Goal: Task Accomplishment & Management: Complete application form

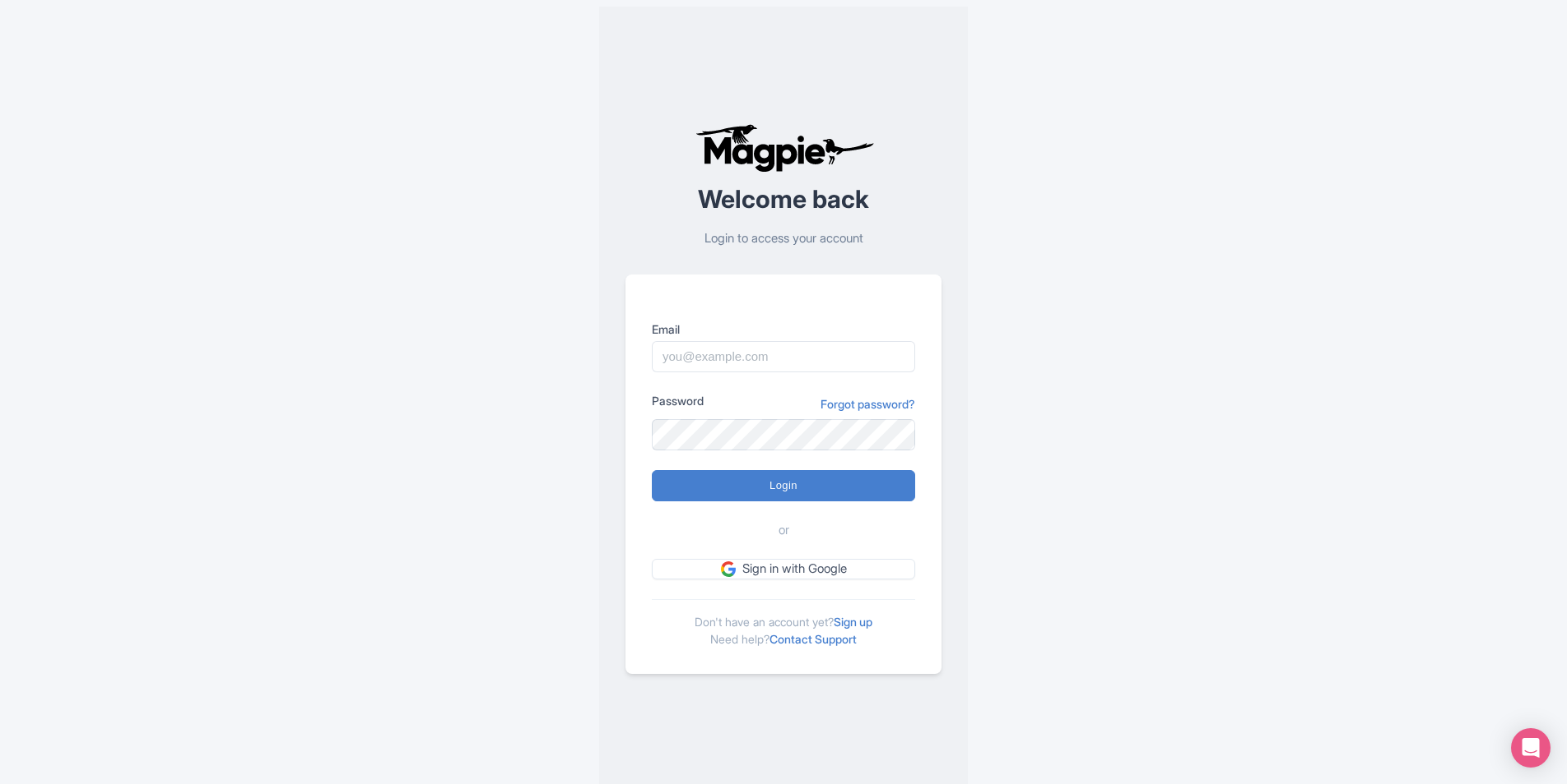
type input "[PERSON_NAME][EMAIL_ADDRESS][DOMAIN_NAME]"
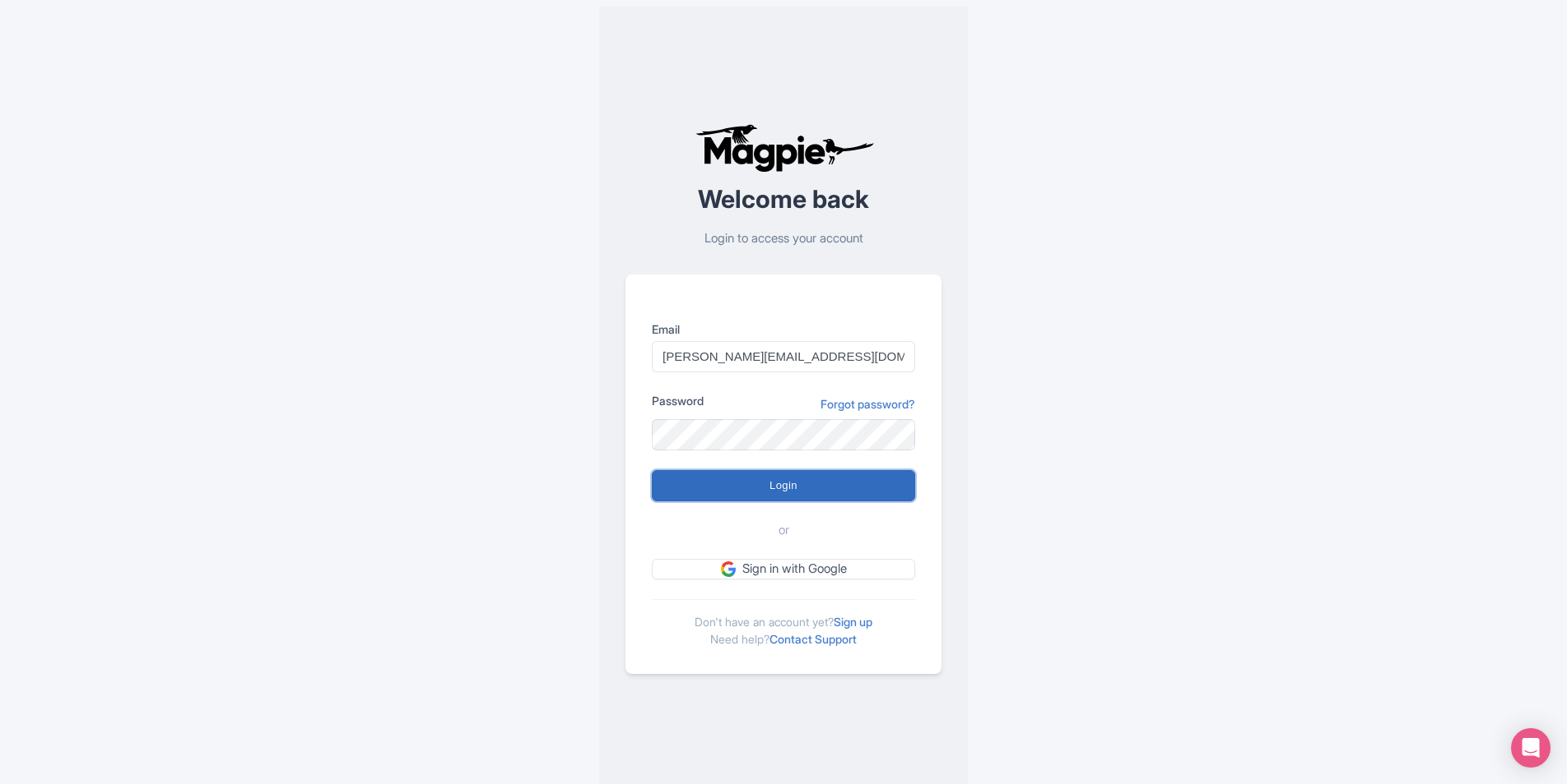
click at [818, 486] on input "Login" at bounding box center [784, 486] width 263 height 32
type input "Logging in..."
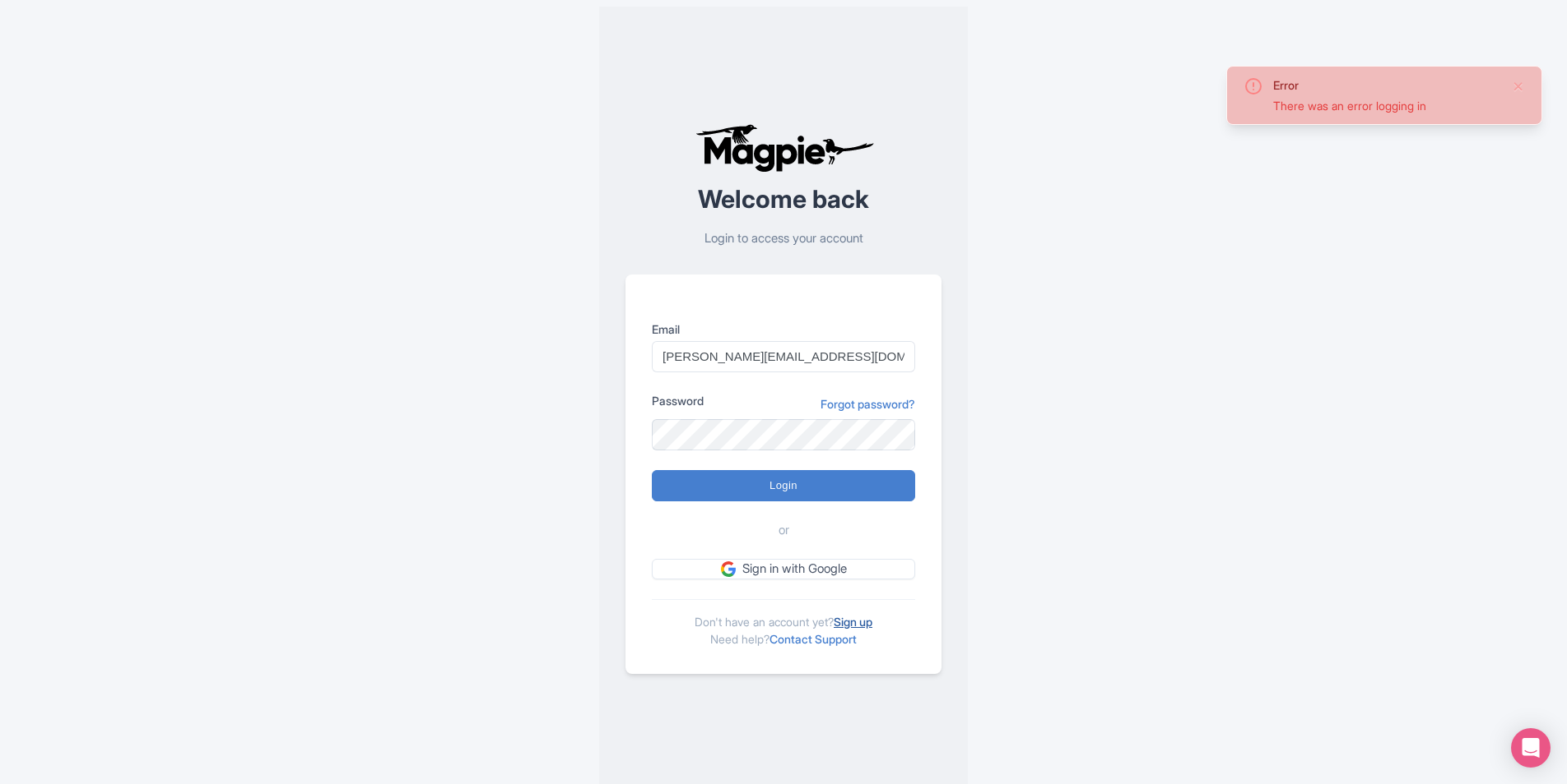
click at [857, 622] on link "Sign up" at bounding box center [853, 622] width 39 height 14
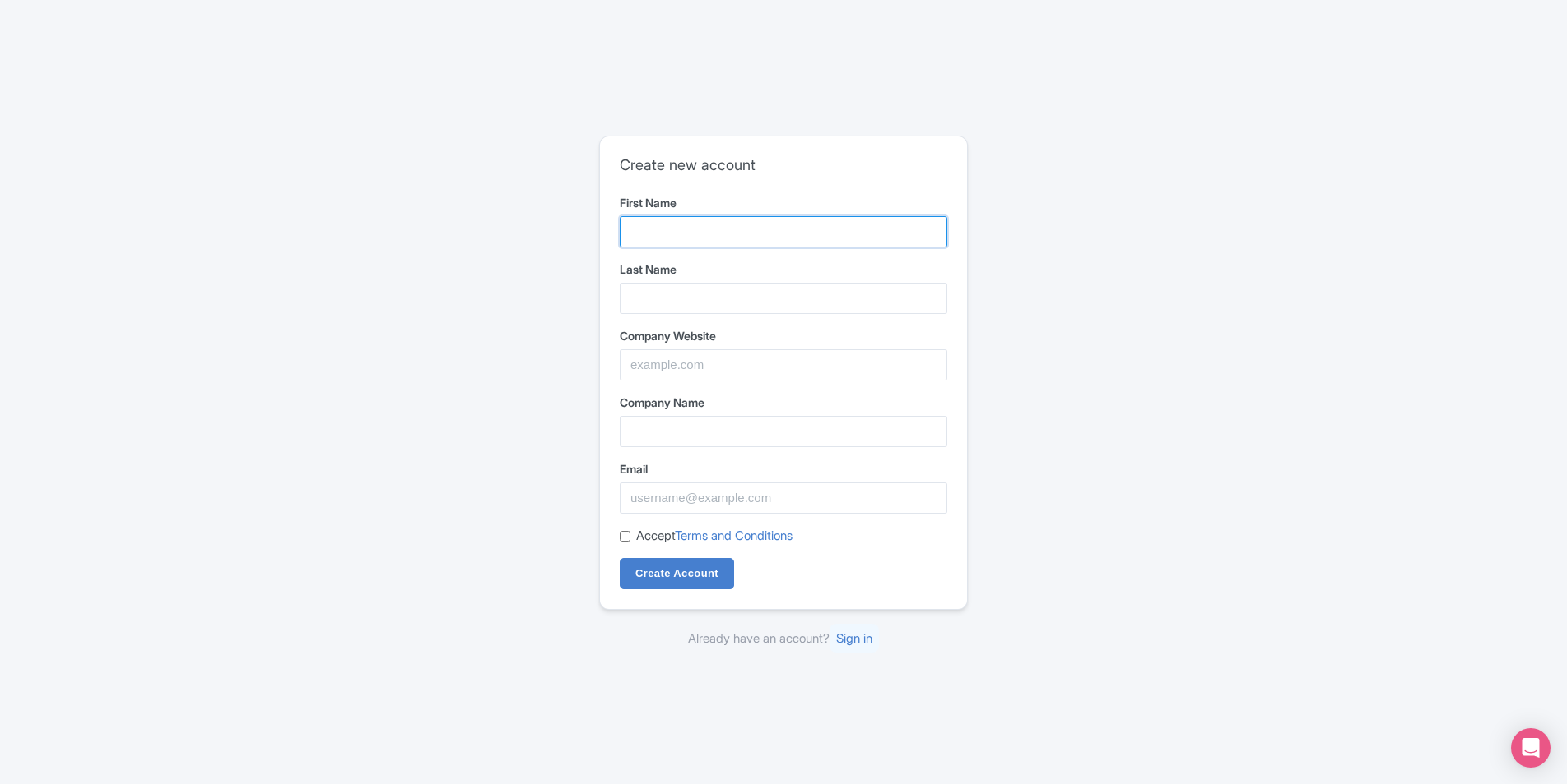
click at [856, 238] on input "First Name" at bounding box center [783, 232] width 327 height 32
type input "[PERSON_NAME]"
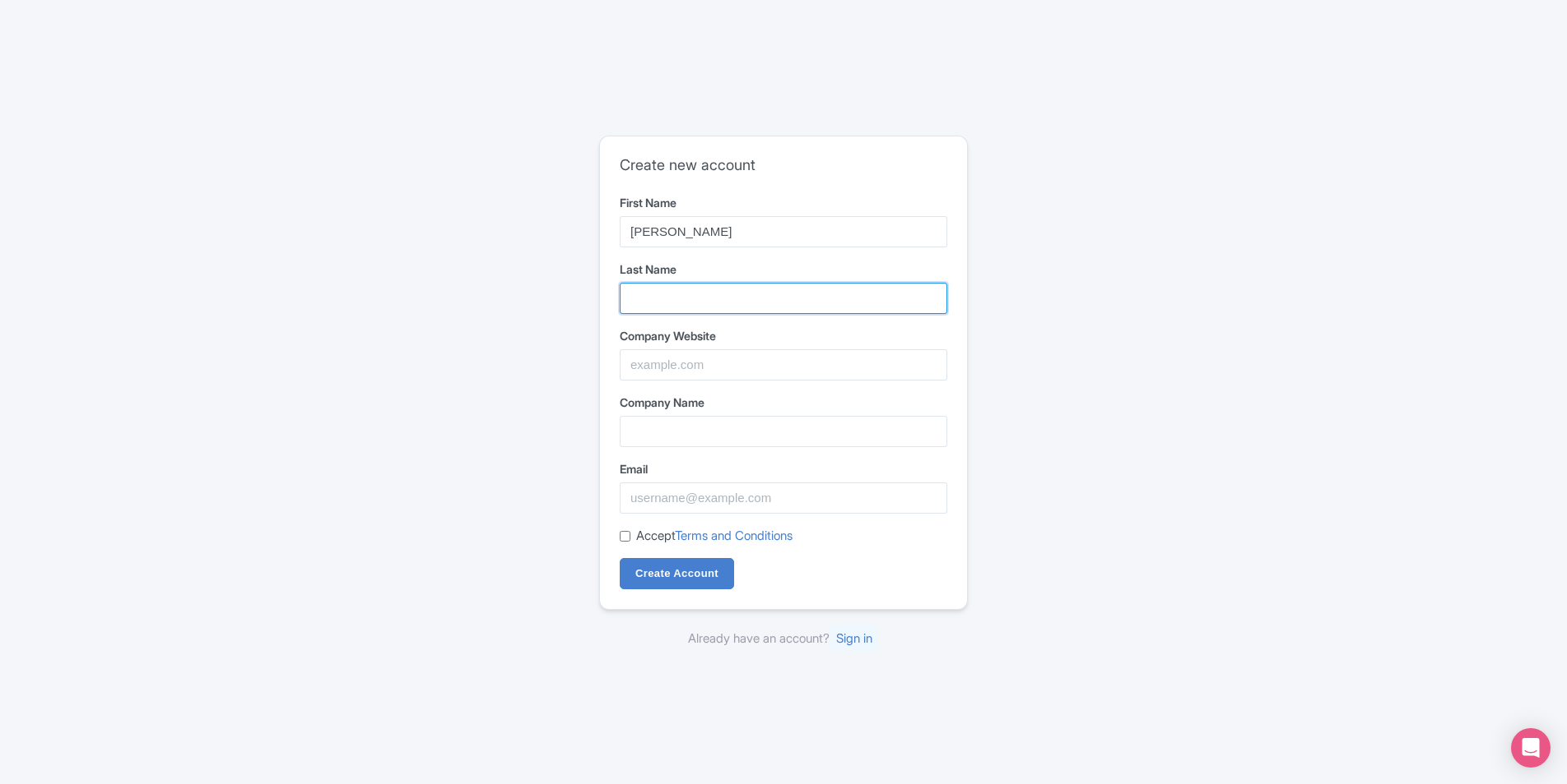
type input "Edaibat"
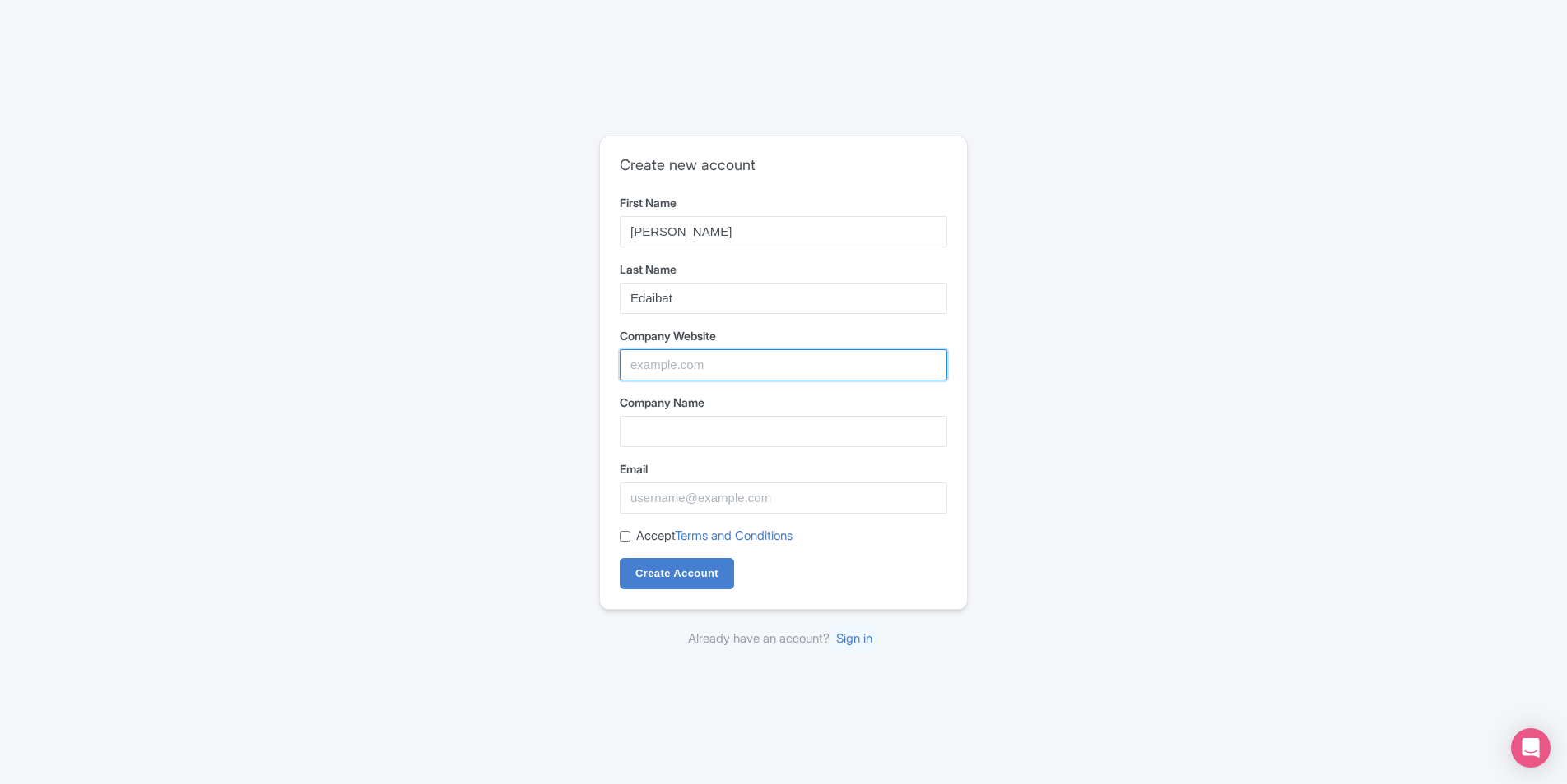
type input "Super Shop, LLC."
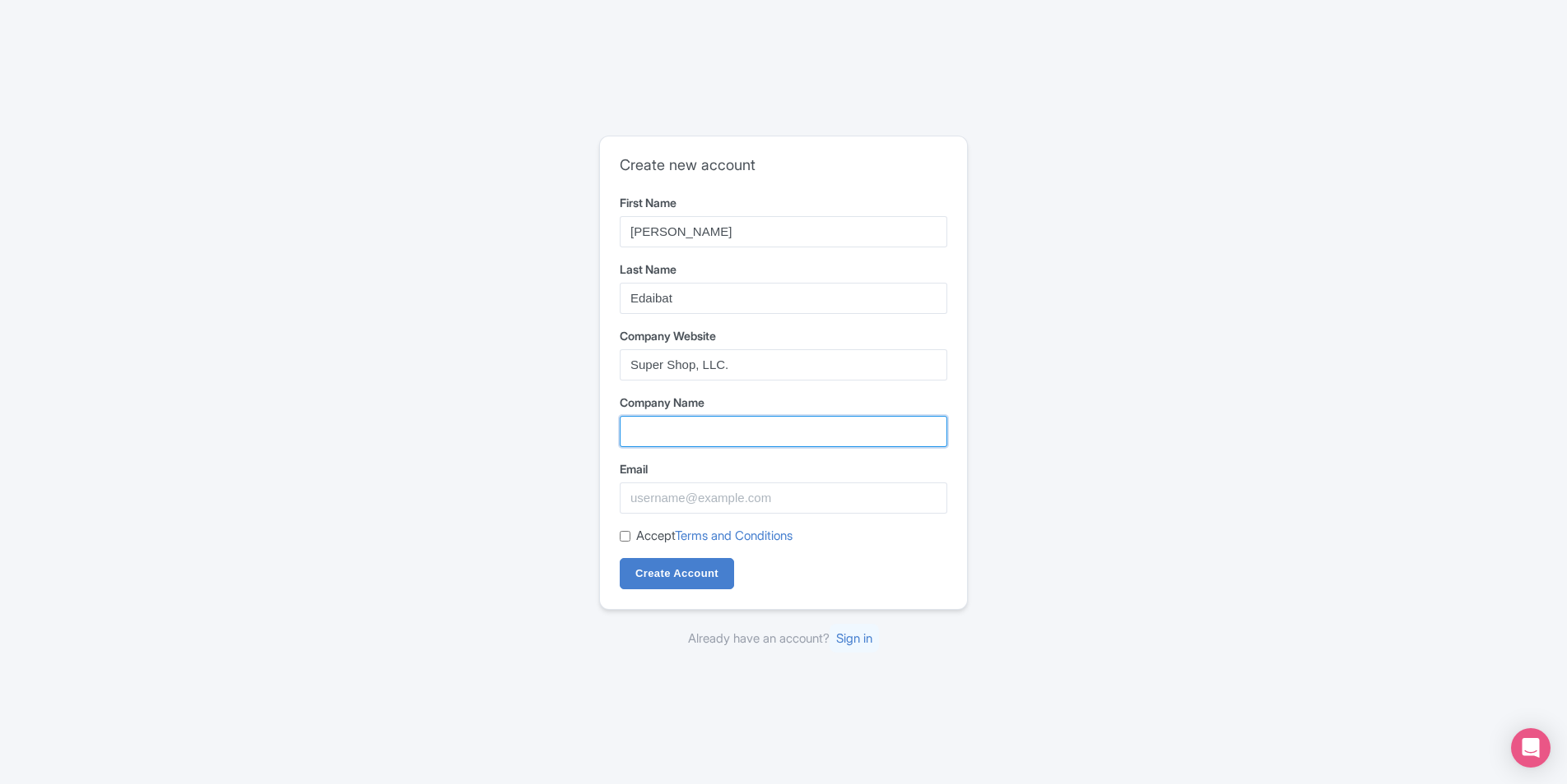
type input "Super Shop, LLC."
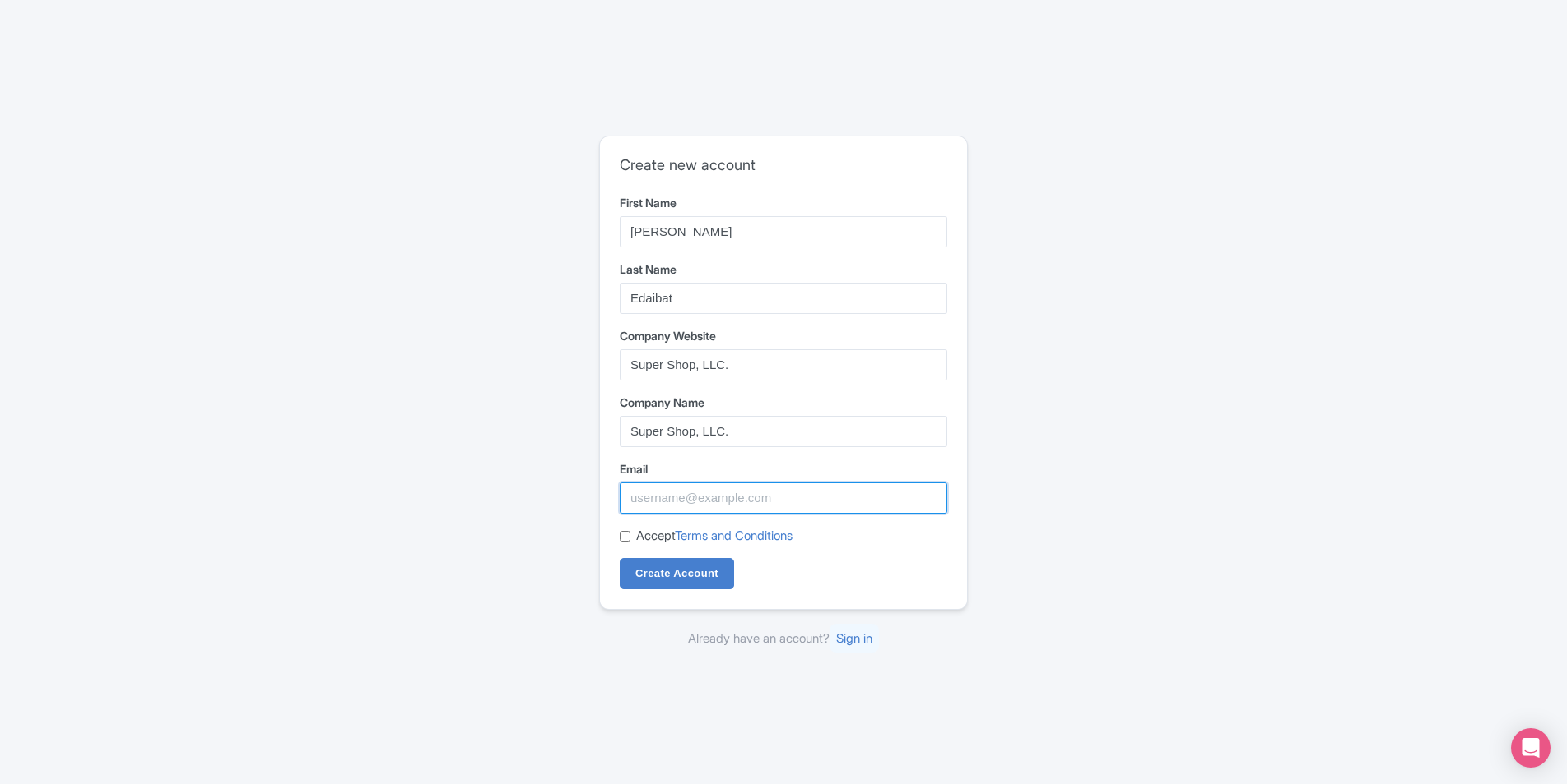
type input "[PERSON_NAME][EMAIL_ADDRESS][DOMAIN_NAME]"
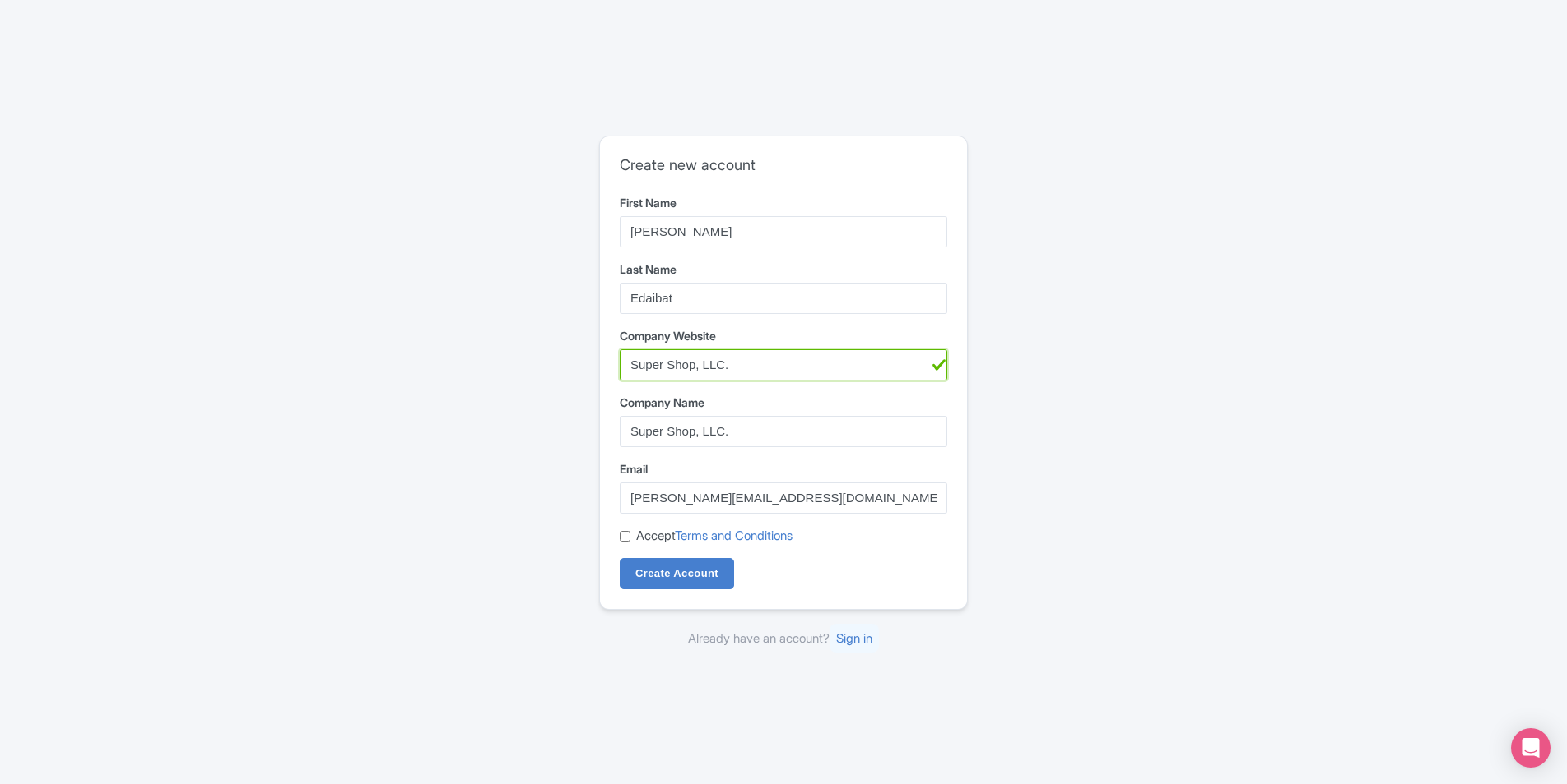
click at [790, 366] on input "Super Shop, LLC." at bounding box center [783, 365] width 327 height 32
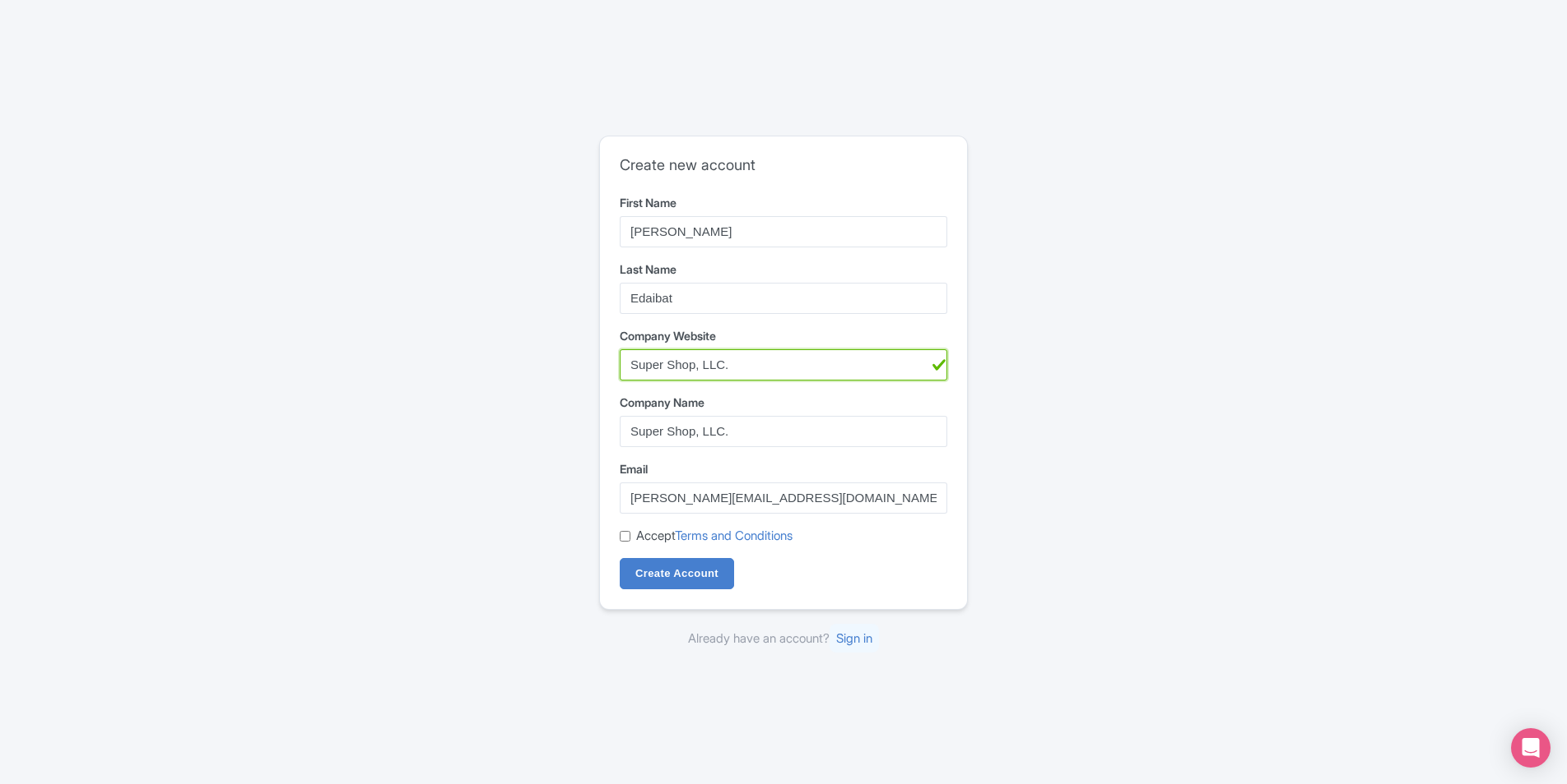
paste input "[URL][DOMAIN_NAME]"
type input "[URL][DOMAIN_NAME]"
click at [1207, 371] on div "Create new account First Name [PERSON_NAME] Last Name [GEOGRAPHIC_DATA] Company…" at bounding box center [784, 392] width 1053 height 526
click at [799, 434] on input "Super Shop, LLC." at bounding box center [783, 431] width 327 height 32
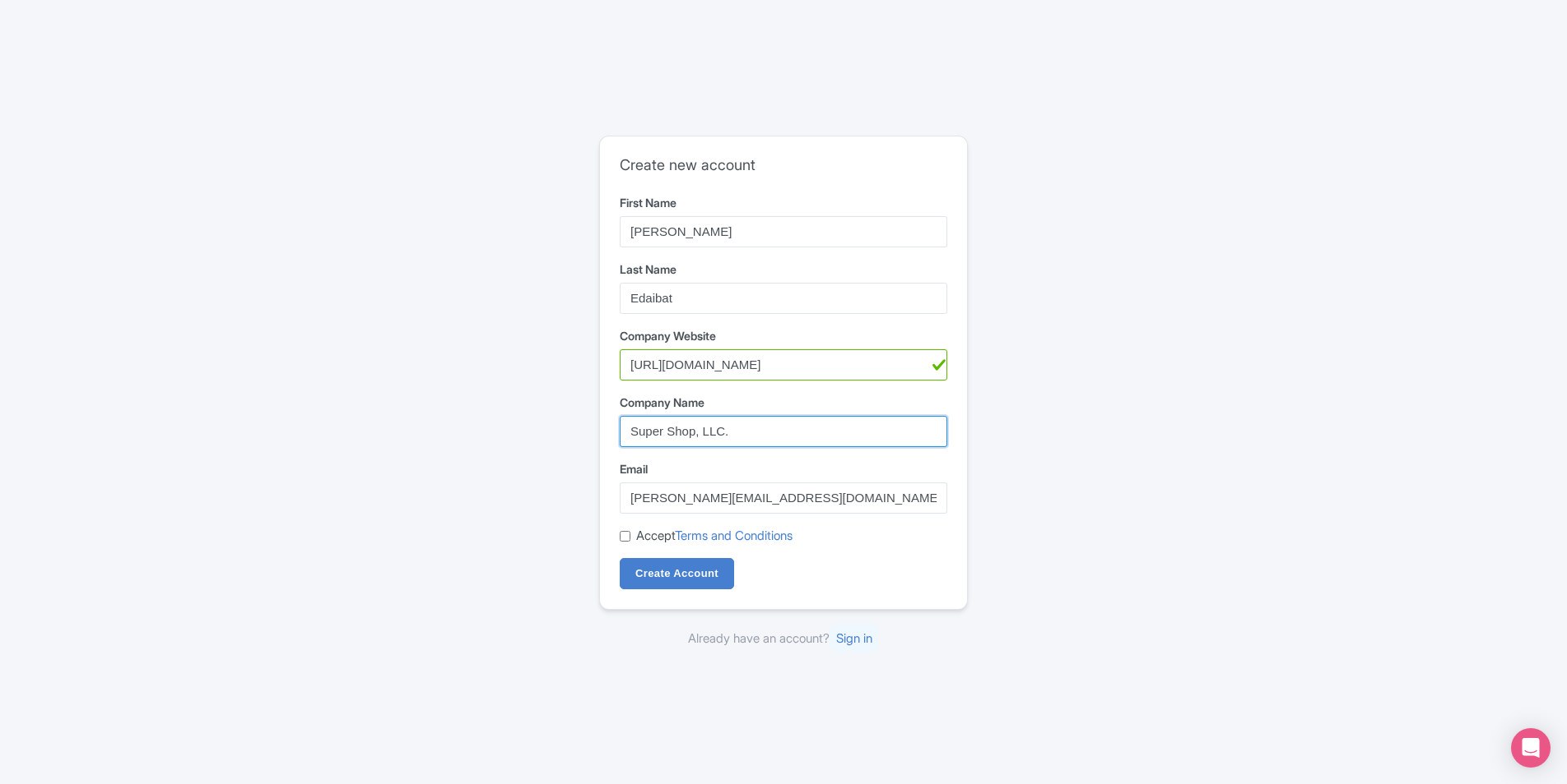
click at [799, 434] on input "Super Shop, LLC." at bounding box center [783, 431] width 327 height 32
type input "Zero Latency VR - [GEOGRAPHIC_DATA]"
click at [1105, 466] on div "Create new account First Name [PERSON_NAME] Last Name [GEOGRAPHIC_DATA] Company…" at bounding box center [784, 392] width 1053 height 526
click at [654, 533] on label "Accept Terms and Conditions" at bounding box center [714, 536] width 156 height 19
click at [630, 533] on input "Accept Terms and Conditions" at bounding box center [624, 536] width 11 height 11
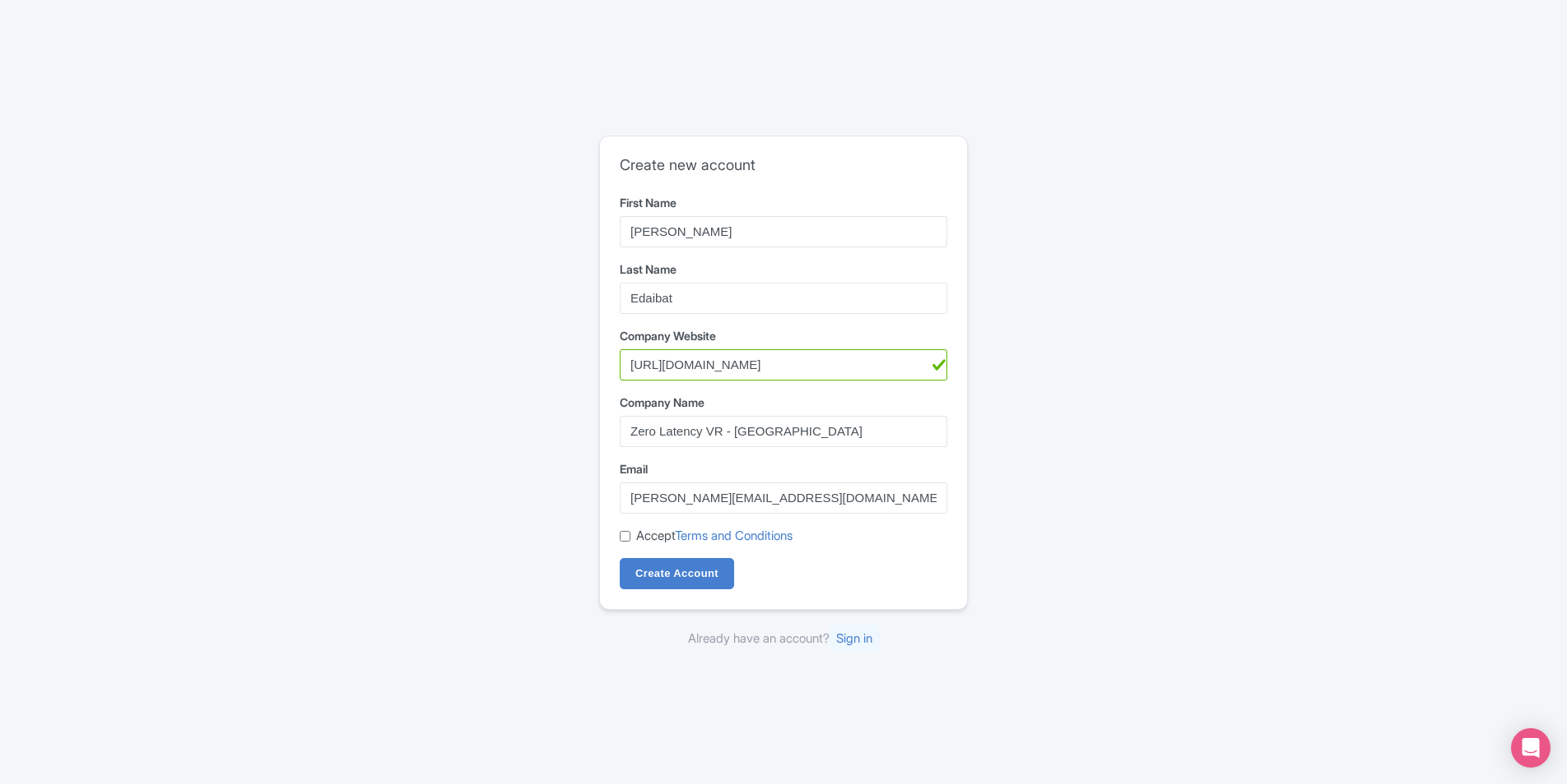
checkbox input "true"
click at [659, 567] on input "Create Account" at bounding box center [677, 574] width 115 height 32
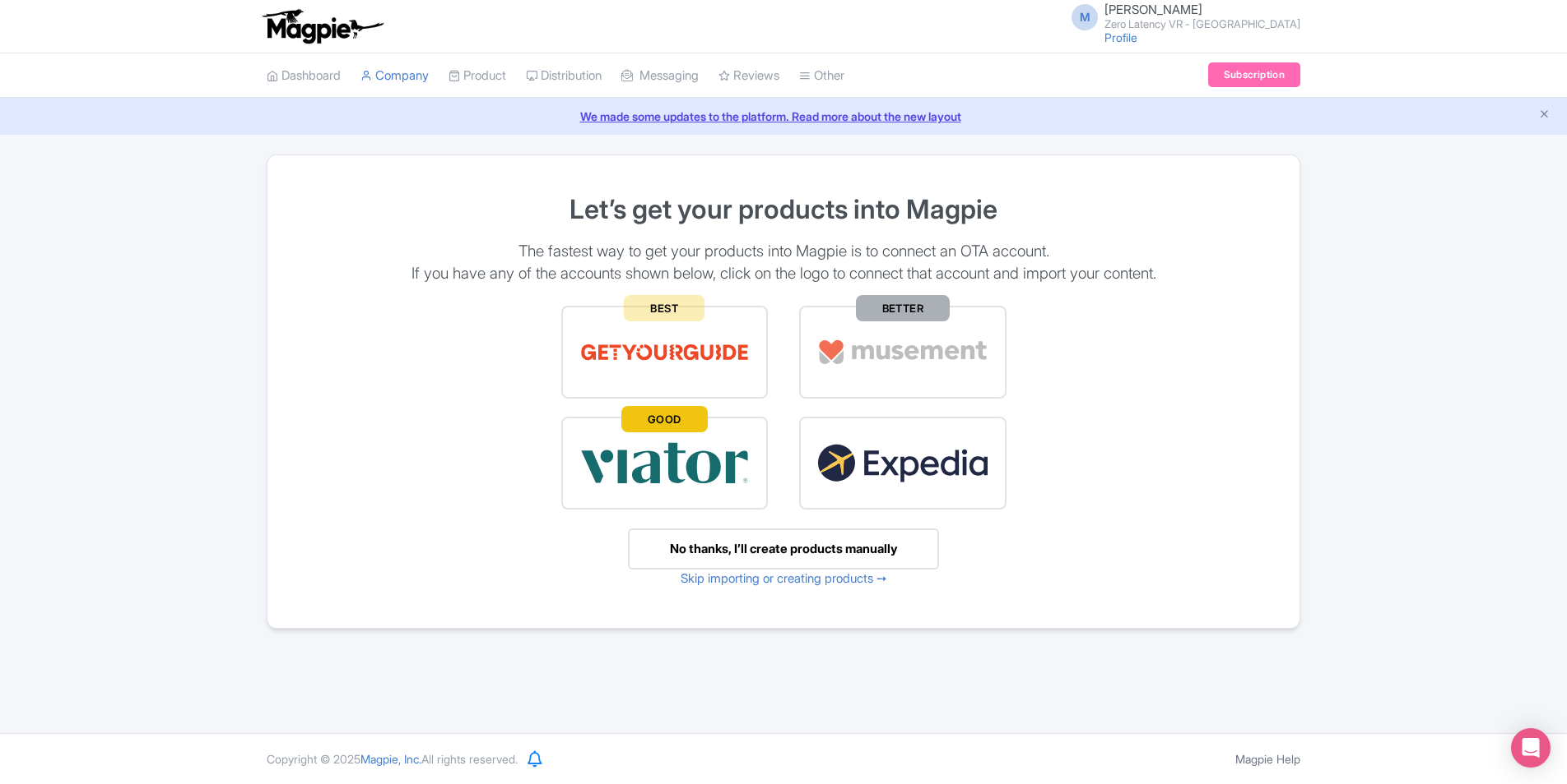
click at [821, 555] on div "No thanks, I’ll create products manually" at bounding box center [783, 549] width 311 height 41
